Goal: Check status: Check status

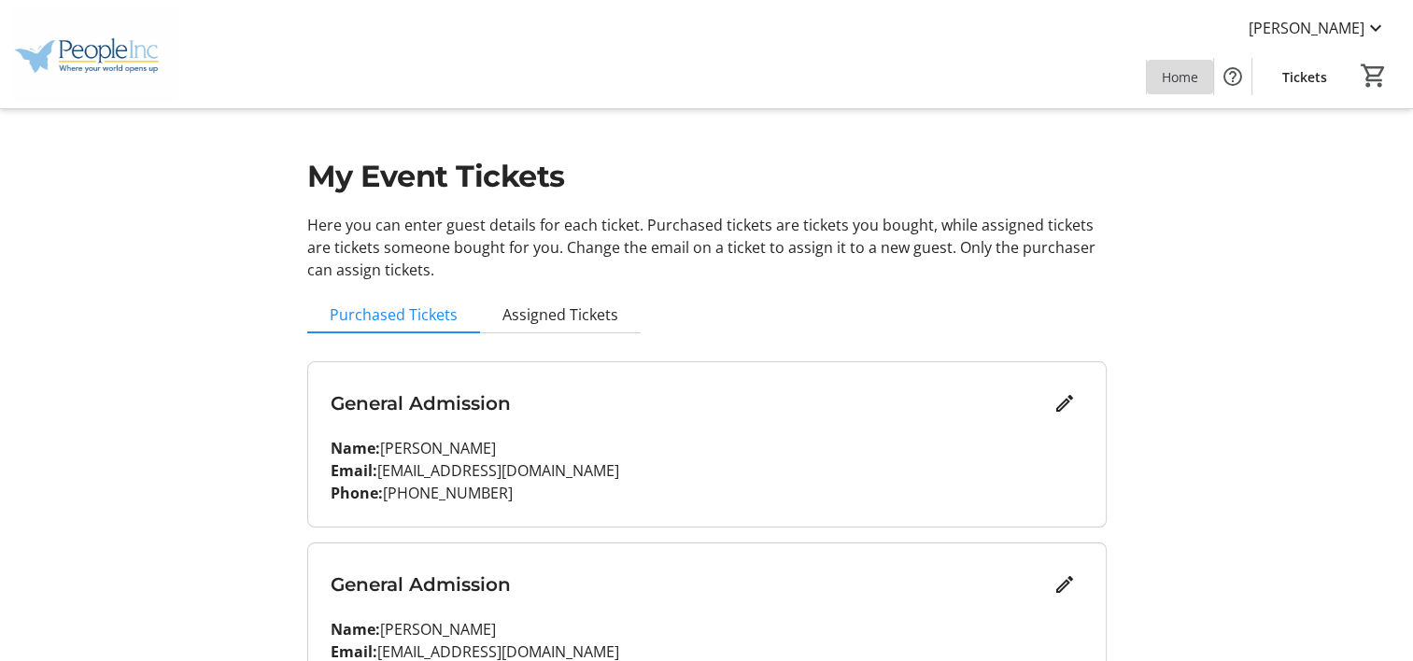
click at [1186, 75] on span "Home" at bounding box center [1180, 77] width 36 height 20
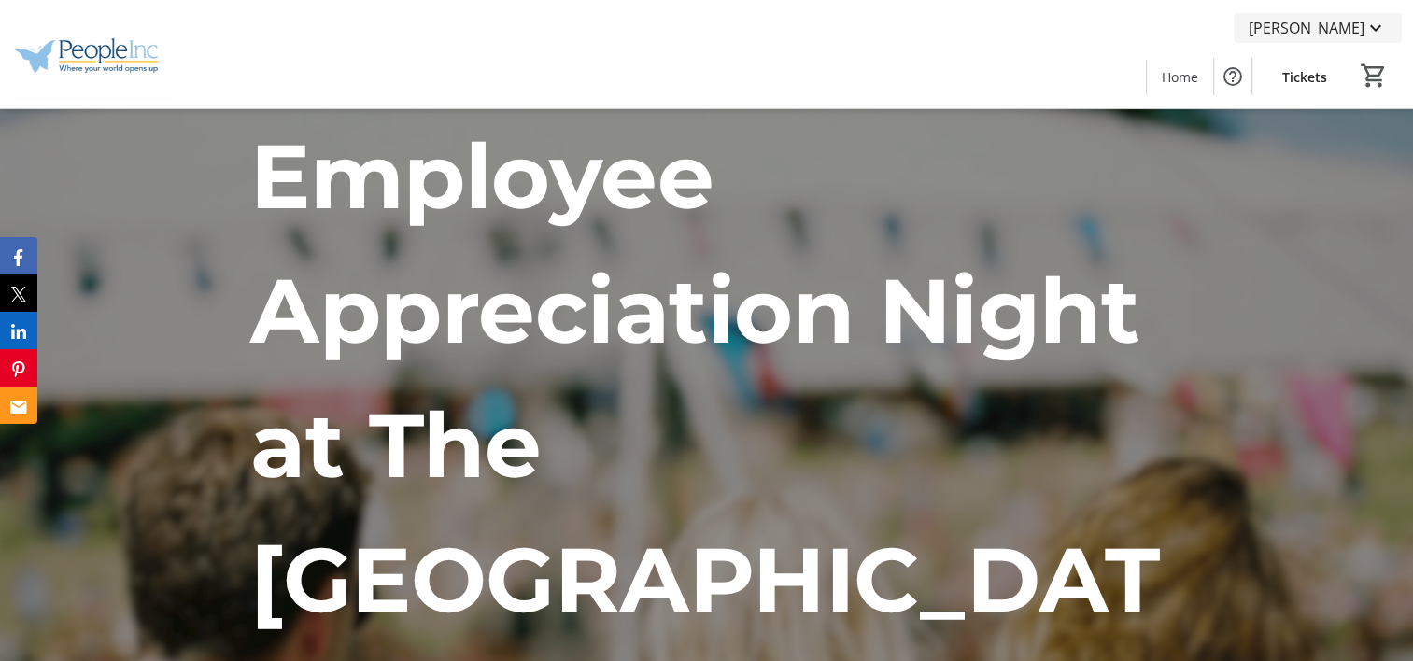
click at [1369, 23] on mat-icon at bounding box center [1376, 28] width 22 height 22
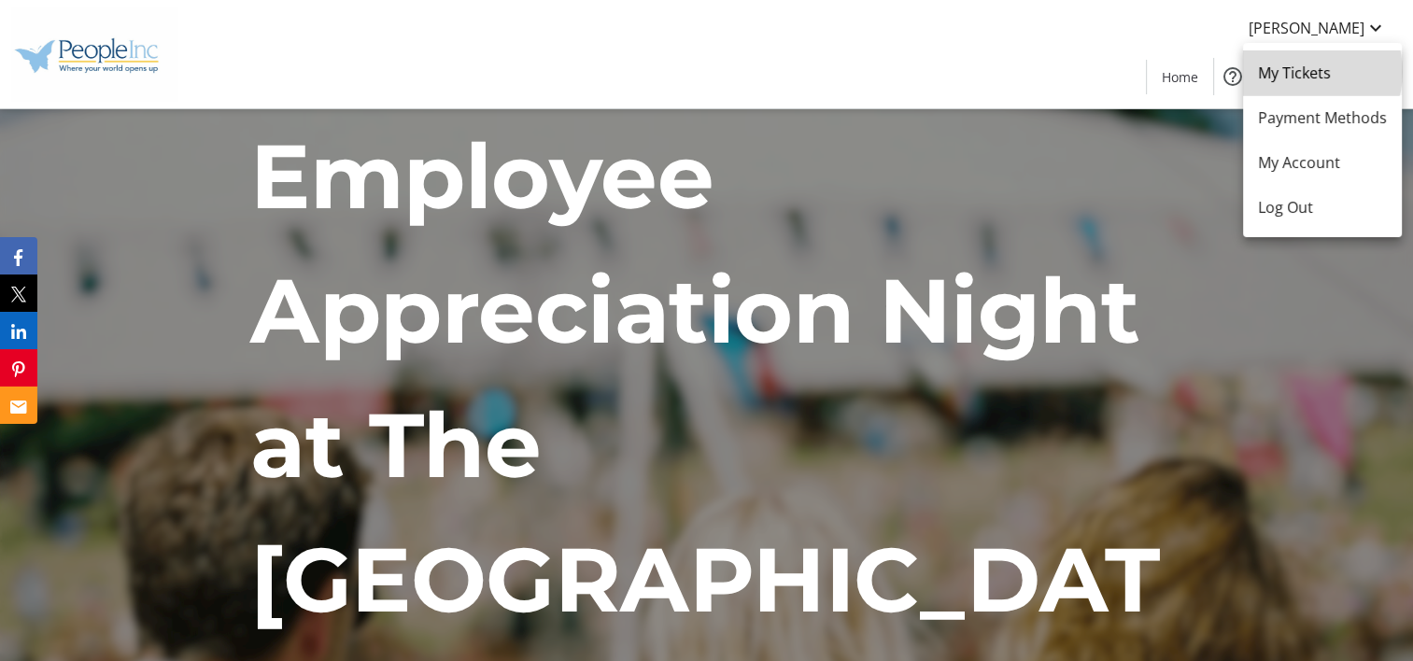
click at [1310, 72] on span "My Tickets" at bounding box center [1322, 73] width 129 height 22
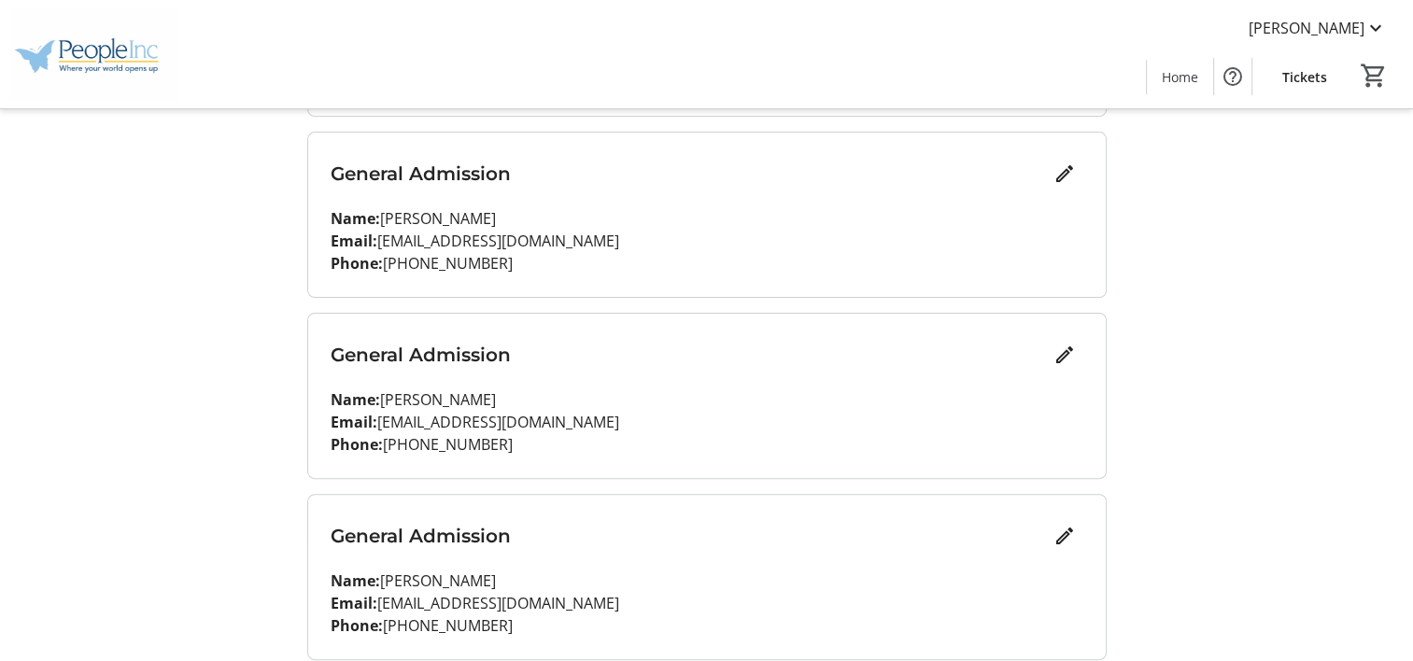
scroll to position [483, 0]
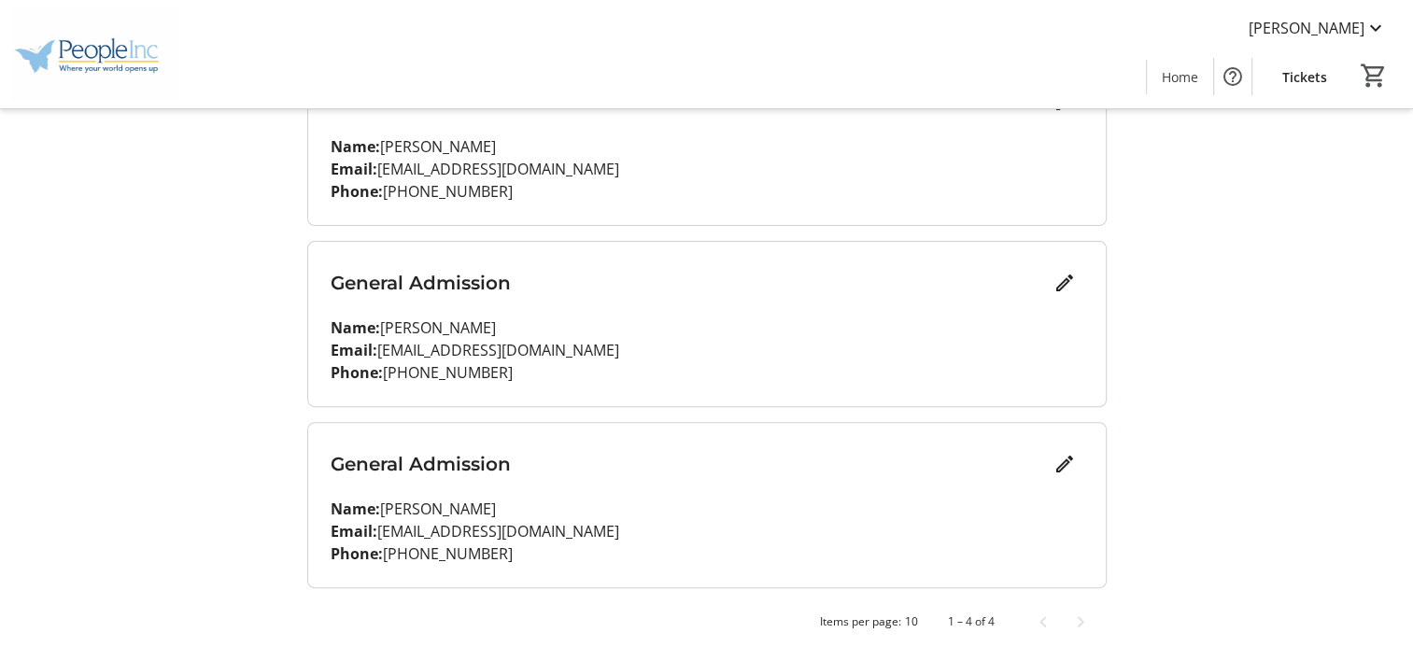
click at [1308, 78] on span "Tickets" at bounding box center [1305, 77] width 45 height 20
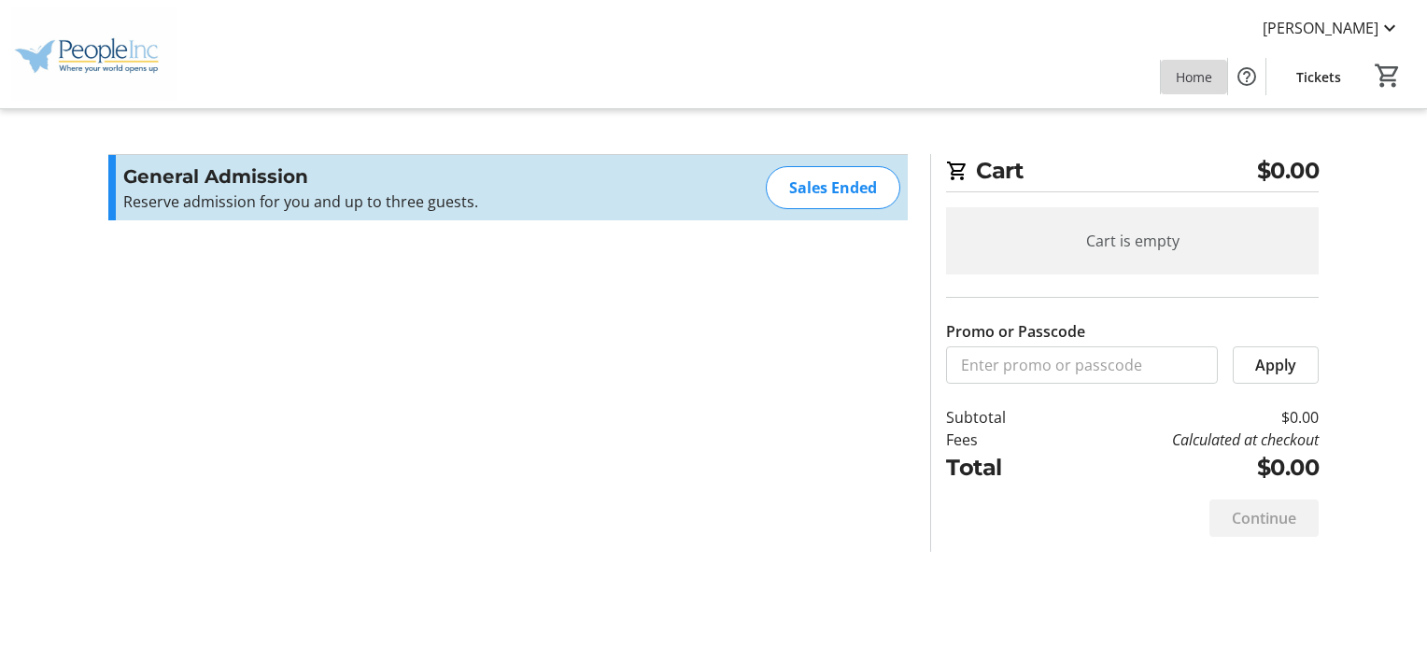
click at [1199, 79] on span "Home" at bounding box center [1194, 77] width 36 height 20
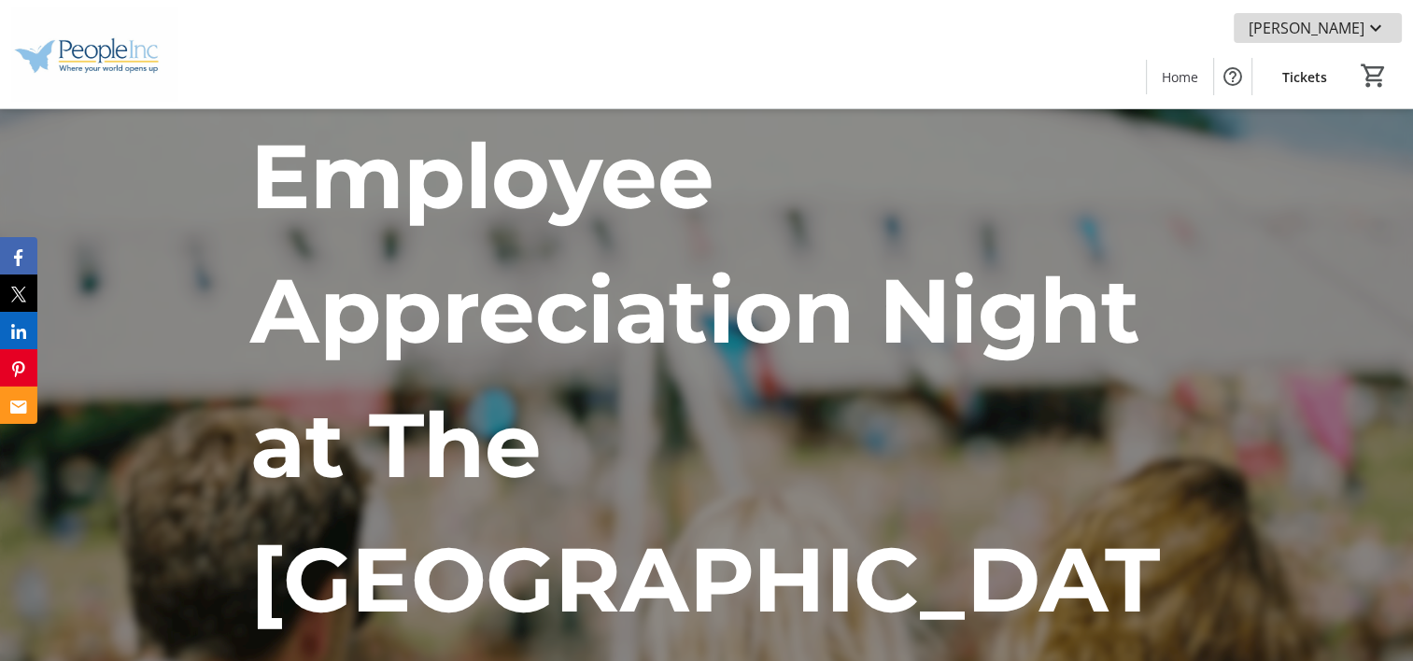
click at [1352, 22] on span "[PERSON_NAME]" at bounding box center [1307, 28] width 116 height 22
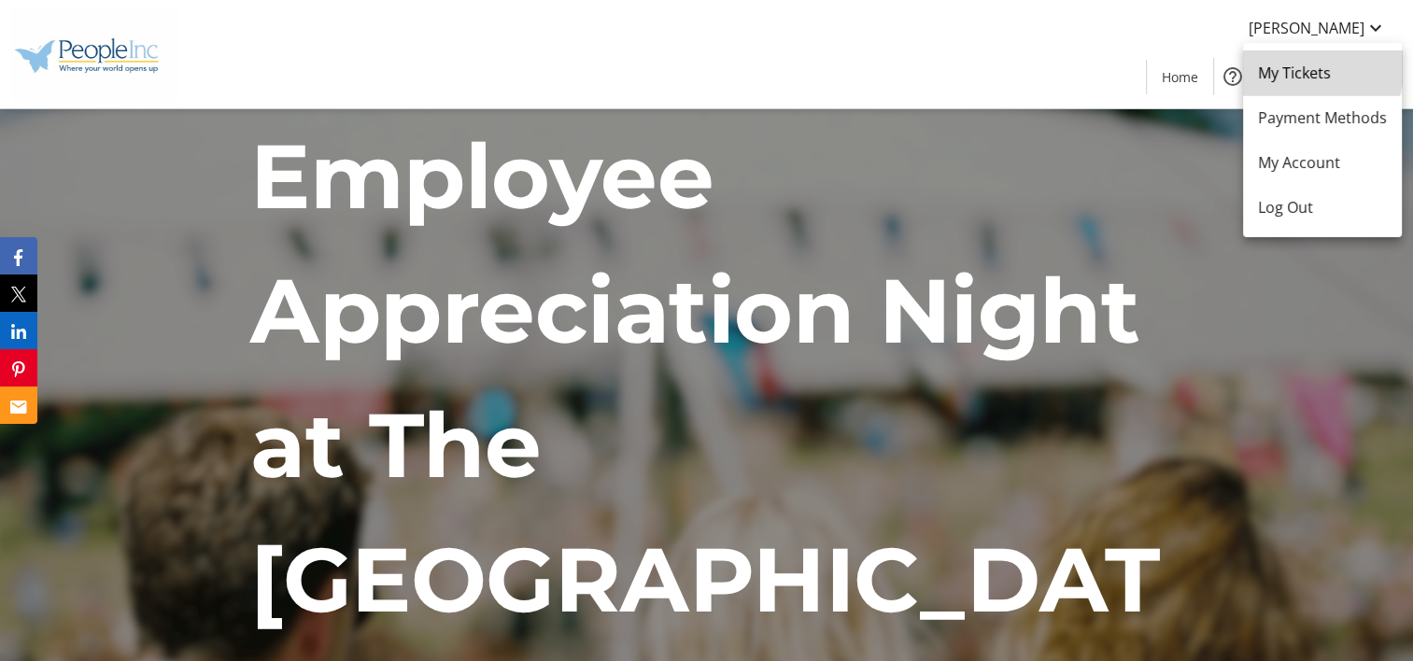
click at [1306, 65] on span "My Tickets" at bounding box center [1322, 73] width 129 height 22
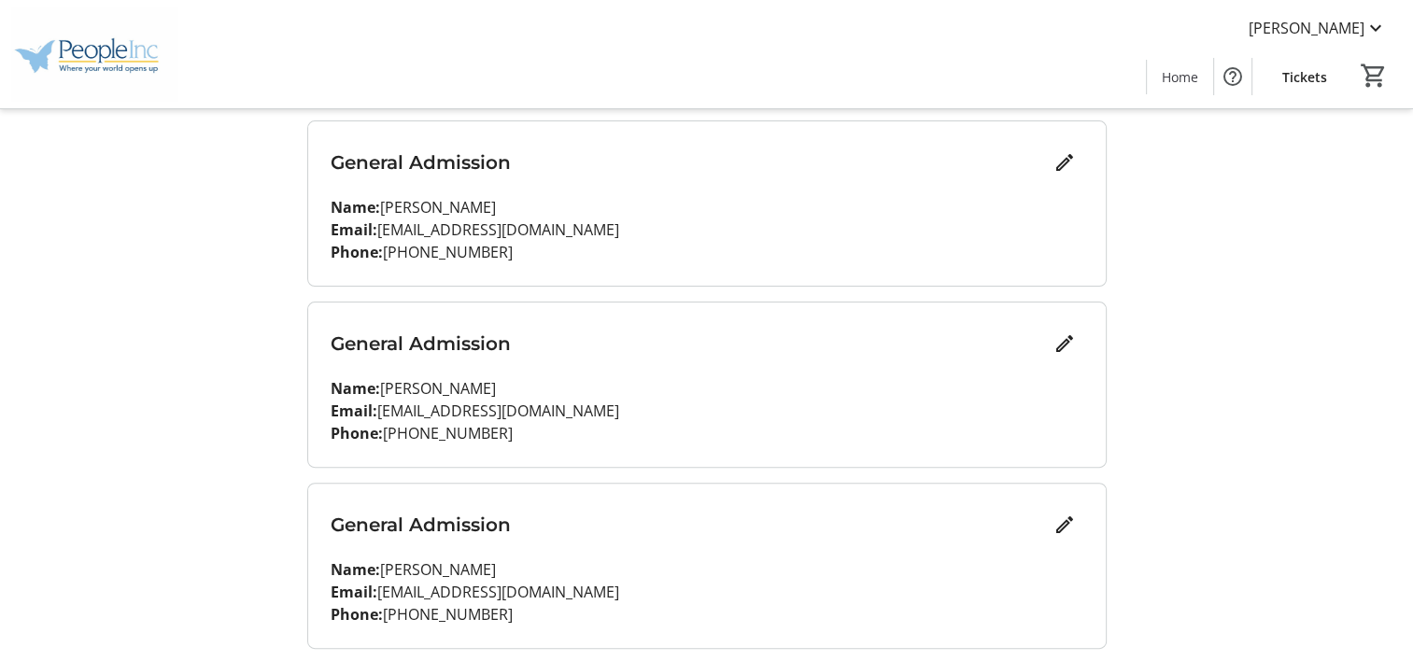
scroll to position [483, 0]
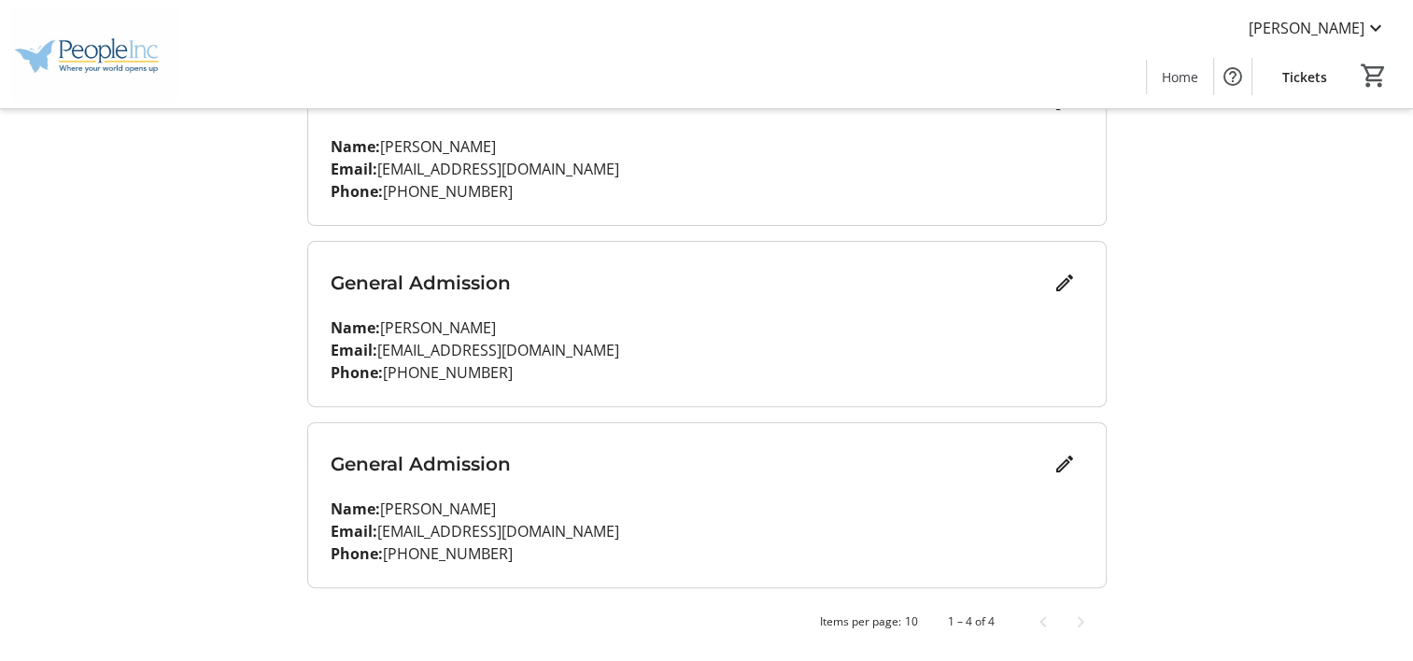
click at [662, 480] on div "General Admission" at bounding box center [707, 464] width 753 height 37
